Goal: Find specific page/section: Find specific page/section

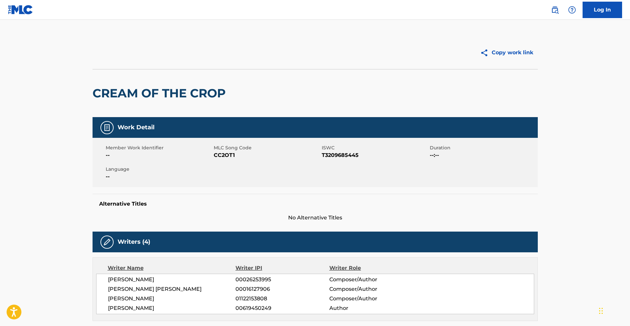
click at [599, 12] on link "Log In" at bounding box center [601, 10] width 39 height 16
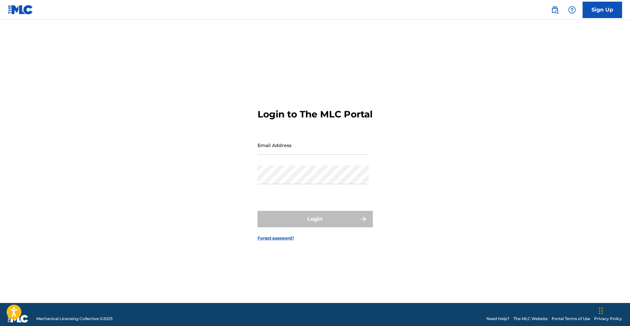
click at [306, 163] on div "Email Address" at bounding box center [312, 151] width 111 height 30
click at [308, 152] on input "Email Address" at bounding box center [312, 145] width 111 height 19
type input "[EMAIL_ADDRESS][DOMAIN_NAME]"
click at [233, 211] on div "Login to The MLC Portal Email Address [EMAIL_ADDRESS][DOMAIN_NAME] Password Log…" at bounding box center [315, 169] width 461 height 267
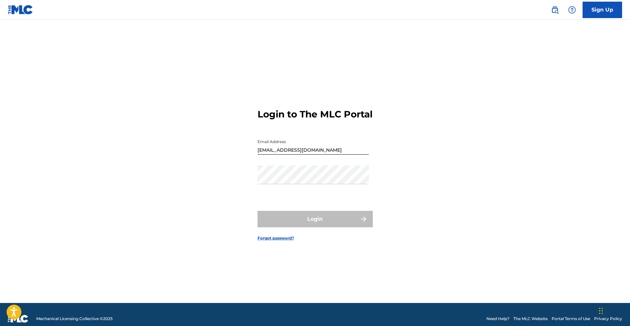
drag, startPoint x: 212, startPoint y: 122, endPoint x: 191, endPoint y: 107, distance: 25.9
click at [210, 121] on div "Login to The MLC Portal Email Address [EMAIL_ADDRESS][DOMAIN_NAME] Password Log…" at bounding box center [315, 169] width 461 height 267
click at [24, 12] on img at bounding box center [20, 10] width 25 height 10
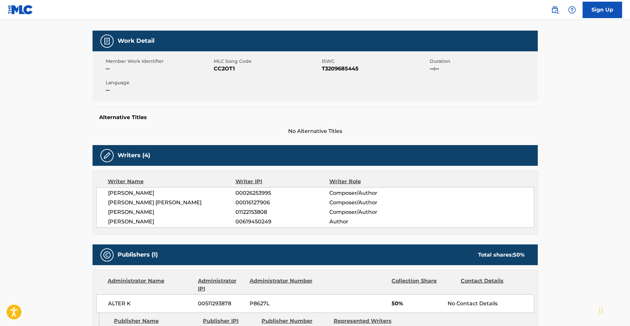
scroll to position [99, 0]
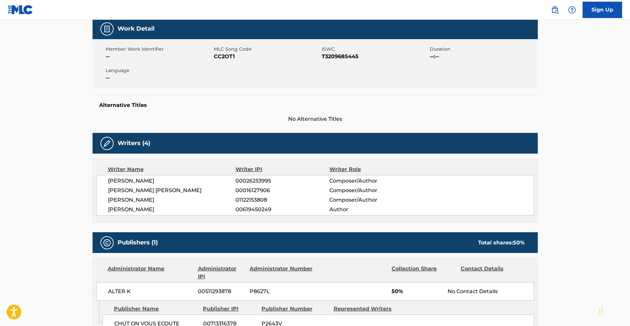
click at [115, 181] on span "[PERSON_NAME]" at bounding box center [172, 181] width 128 height 8
click at [150, 179] on span "[PERSON_NAME]" at bounding box center [172, 181] width 128 height 8
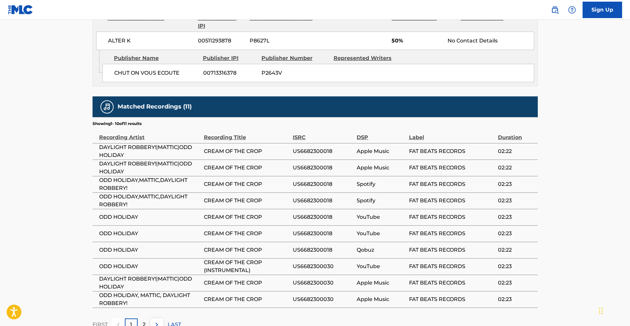
scroll to position [397, 0]
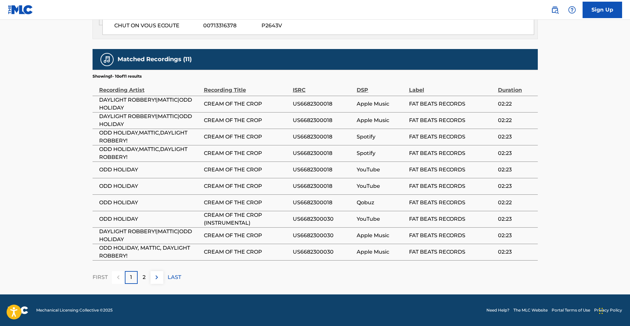
click at [227, 103] on span "CREAM OF THE CROP" at bounding box center [247, 104] width 86 height 8
click at [144, 279] on p "2" at bounding box center [144, 277] width 3 height 8
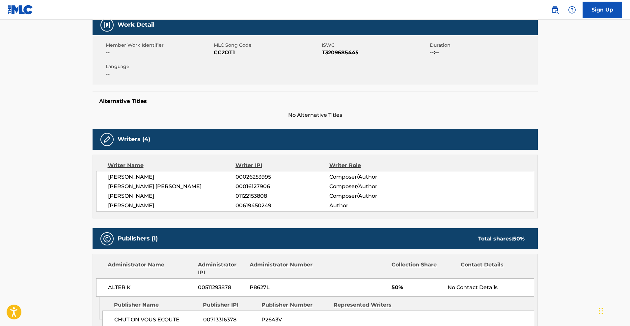
scroll to position [84, 0]
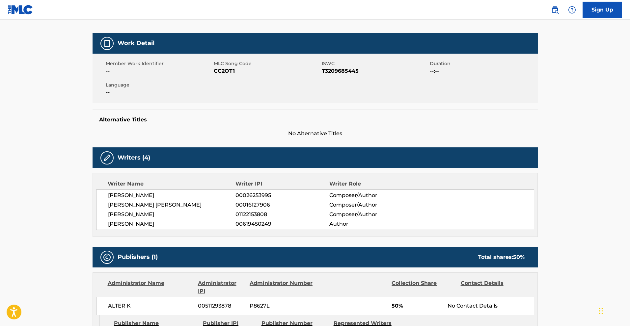
click at [153, 195] on span "[PERSON_NAME]" at bounding box center [172, 196] width 128 height 8
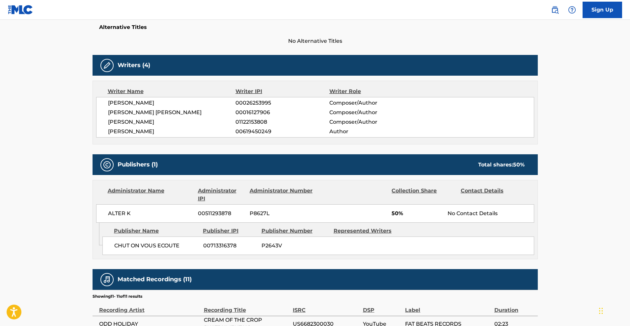
scroll to position [183, 0]
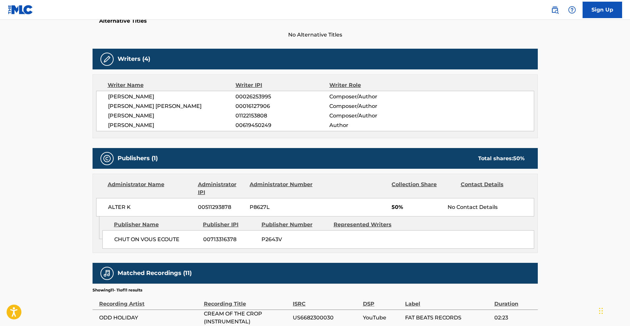
click at [149, 119] on span "[PERSON_NAME]" at bounding box center [172, 116] width 128 height 8
click at [149, 118] on span "[PERSON_NAME]" at bounding box center [172, 116] width 128 height 8
click at [151, 132] on div "Writer Name Writer IPI Writer Role [PERSON_NAME] 00026253995 Composer/Author [P…" at bounding box center [314, 106] width 445 height 64
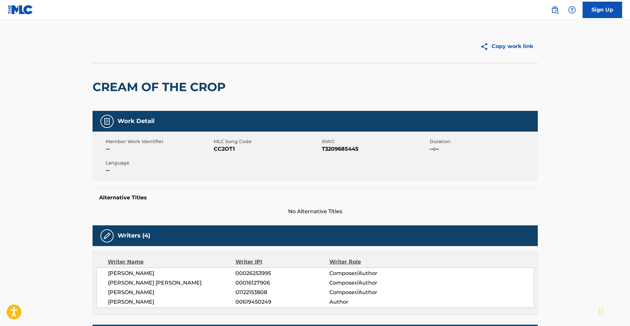
scroll to position [0, 0]
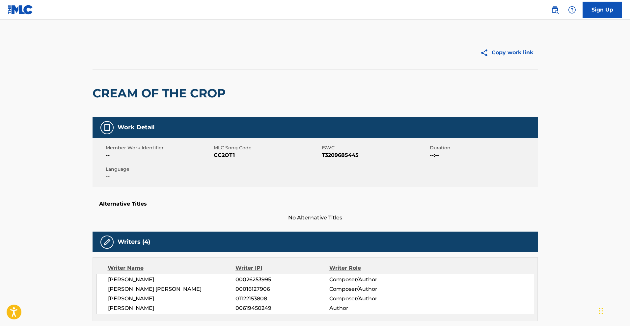
click at [15, 9] on img at bounding box center [20, 10] width 25 height 10
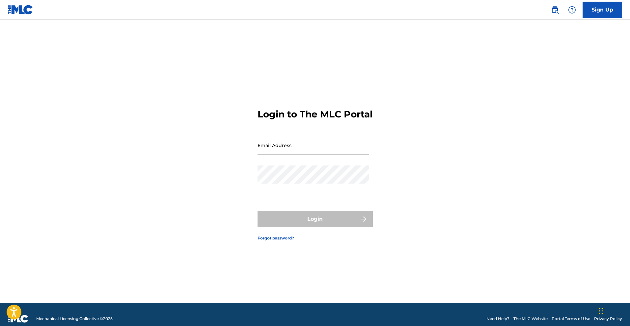
click at [15, 9] on img at bounding box center [20, 10] width 25 height 10
